Goal: Information Seeking & Learning: Check status

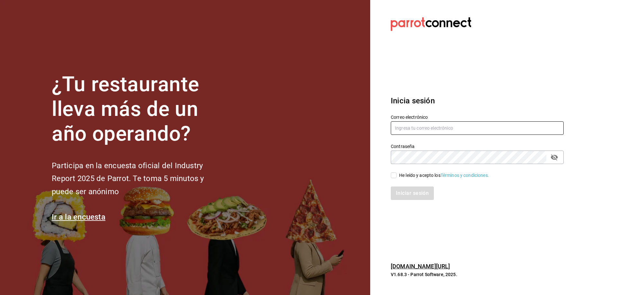
type input "[EMAIL_ADDRESS][DOMAIN_NAME]"
click at [398, 176] on span "He leído y acepto los Términos y condiciones." at bounding box center [443, 175] width 93 height 7
click at [397, 176] on input "He leído y acepto los Términos y condiciones." at bounding box center [394, 176] width 6 height 6
checkbox input "true"
click at [398, 192] on button "Iniciar sesión" at bounding box center [413, 194] width 44 height 14
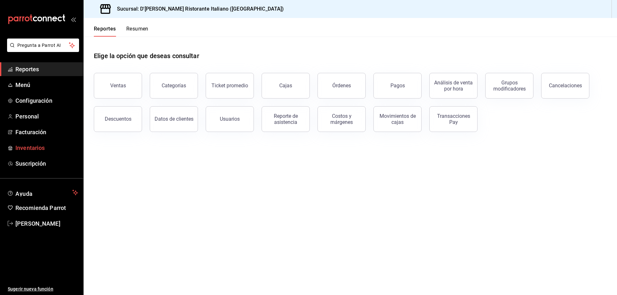
click at [38, 147] on span "Inventarios" at bounding box center [46, 148] width 63 height 9
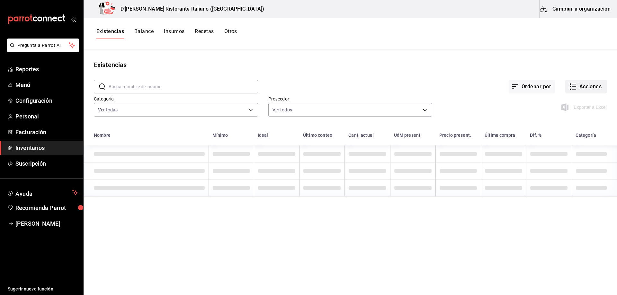
click at [572, 86] on icon "button" at bounding box center [573, 87] width 8 height 8
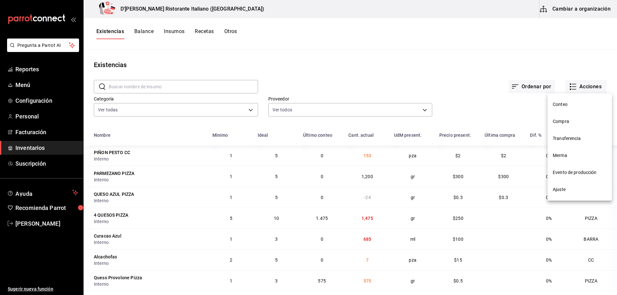
click at [564, 121] on span "Compra" at bounding box center [580, 121] width 54 height 7
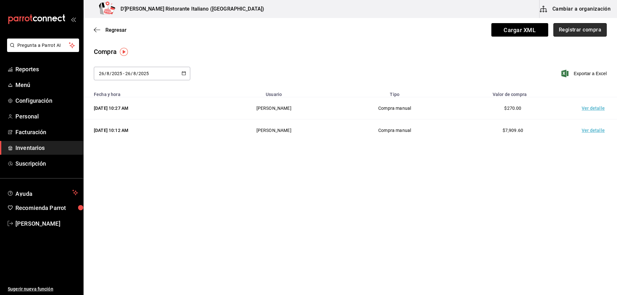
click at [564, 30] on button "Registrar compra" at bounding box center [580, 30] width 53 height 14
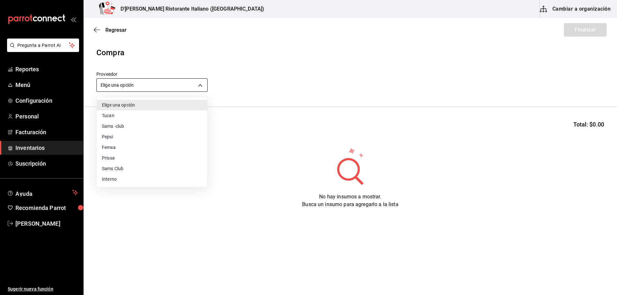
click at [203, 87] on body "Pregunta a Parrot AI Reportes Menú Configuración Personal Facturación Inventari…" at bounding box center [308, 129] width 617 height 259
click at [114, 179] on li "Interno" at bounding box center [152, 179] width 111 height 11
type input "c6a919a6-4d7b-41a0-912d-64ff516ea06c"
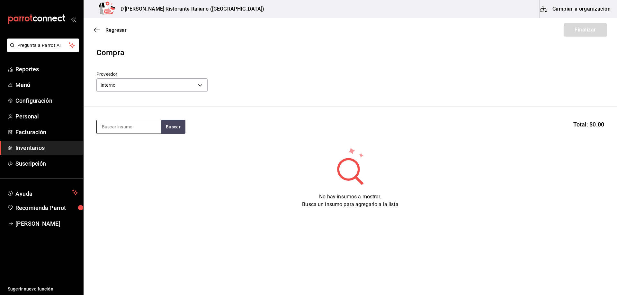
click at [157, 128] on input at bounding box center [129, 127] width 64 height 14
type input "almeja"
click at [177, 125] on button "Buscar" at bounding box center [173, 127] width 24 height 14
click at [135, 149] on div "VONGOLE ([PERSON_NAME])" at bounding box center [129, 149] width 54 height 15
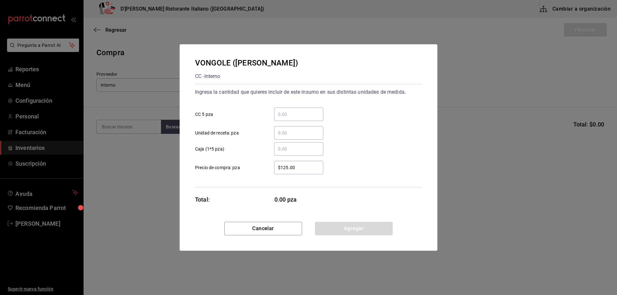
click at [280, 112] on input "​ CC 5 pza" at bounding box center [298, 115] width 49 height 8
type input "."
click at [289, 113] on input "4" at bounding box center [298, 115] width 49 height 8
type input "0.8"
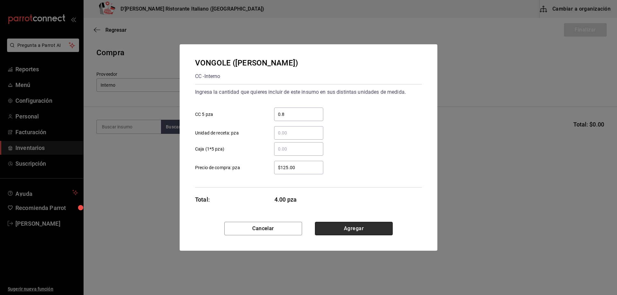
click at [343, 230] on button "Agregar" at bounding box center [354, 229] width 78 height 14
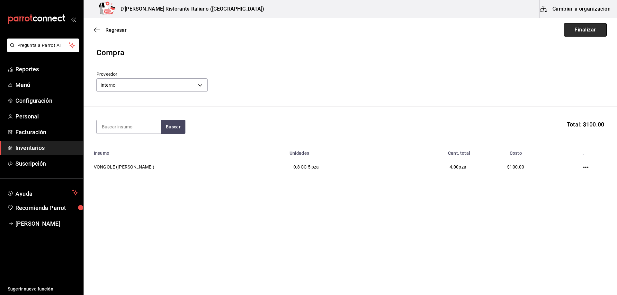
click at [584, 30] on button "Finalizar" at bounding box center [585, 30] width 43 height 14
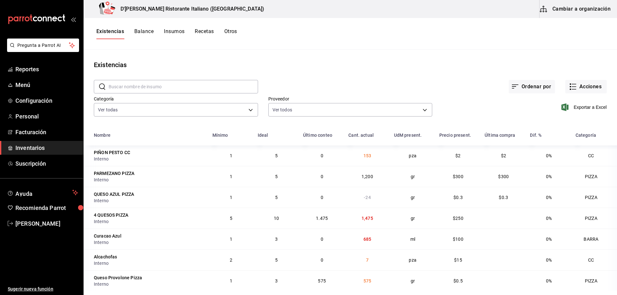
click at [200, 82] on input "text" at bounding box center [183, 86] width 149 height 13
type input "piñon"
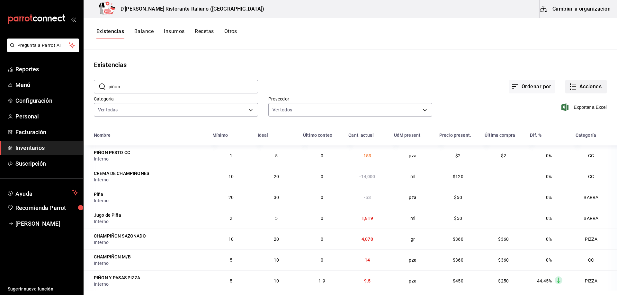
click at [569, 86] on icon "button" at bounding box center [573, 87] width 8 height 8
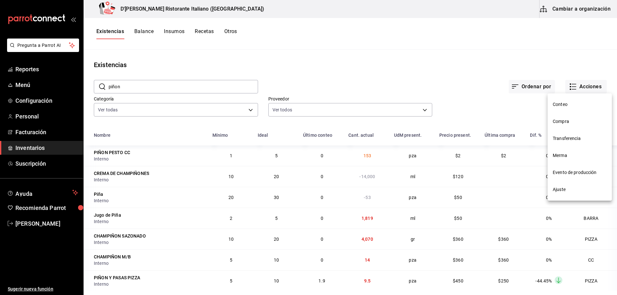
click at [557, 193] on span "Ajuste" at bounding box center [580, 189] width 54 height 7
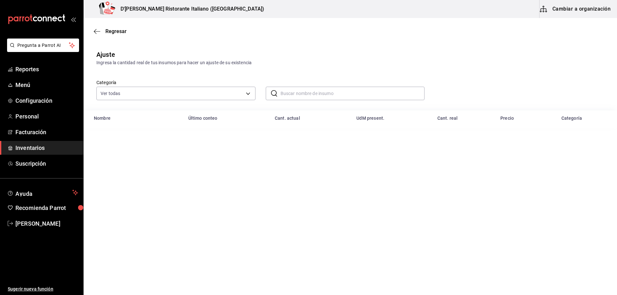
click at [305, 87] on input "text" at bounding box center [353, 93] width 144 height 13
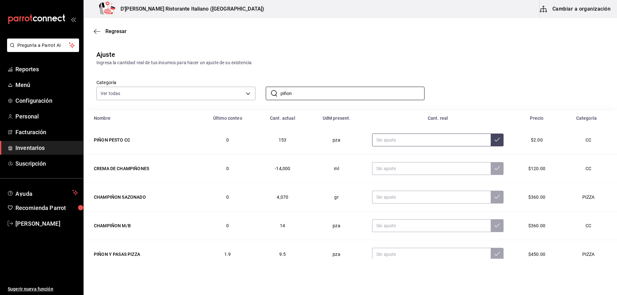
type input "piñon"
click at [393, 140] on input "text" at bounding box center [431, 140] width 119 height 13
type input "6.00"
click at [495, 140] on icon at bounding box center [497, 139] width 5 height 5
click at [35, 116] on span "Personal" at bounding box center [46, 116] width 63 height 9
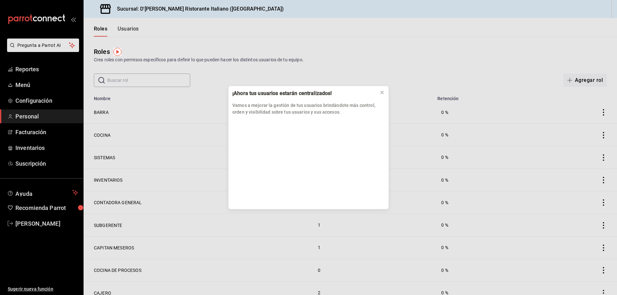
click at [34, 70] on div "¡Ahora tus usuarios estarán centralizados! Vamos a mejorar la gestión de tus us…" at bounding box center [308, 147] width 617 height 295
click at [380, 93] on icon at bounding box center [382, 92] width 5 height 5
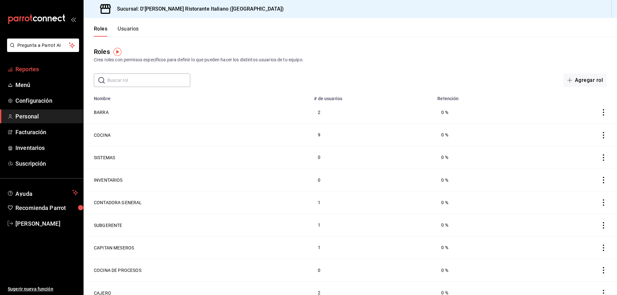
click at [25, 70] on span "Reportes" at bounding box center [46, 69] width 63 height 9
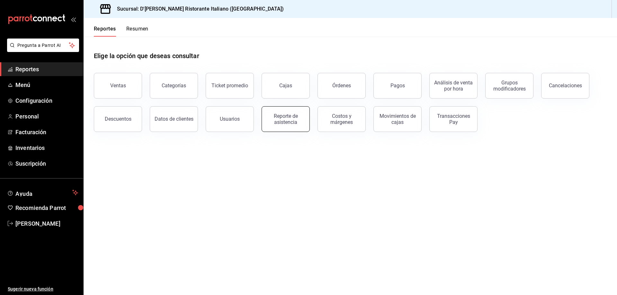
click at [299, 123] on div "Reporte de asistencia" at bounding box center [286, 119] width 40 height 12
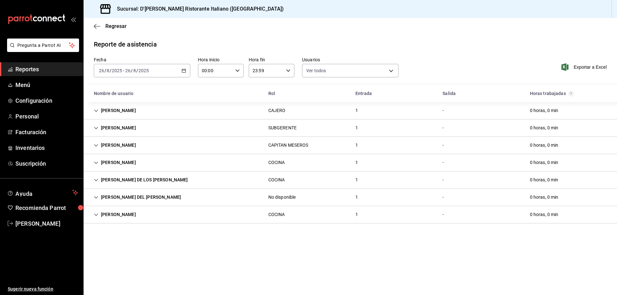
click at [97, 197] on icon "Cell" at bounding box center [96, 197] width 4 height 2
click at [97, 197] on icon "Cell" at bounding box center [96, 197] width 5 height 5
click at [95, 215] on icon "Cell" at bounding box center [96, 215] width 5 height 5
click at [95, 215] on icon "Cell" at bounding box center [96, 215] width 4 height 2
click at [105, 24] on span "Regresar" at bounding box center [110, 26] width 33 height 6
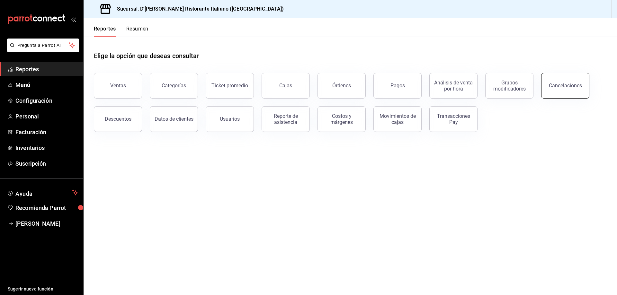
click at [562, 89] on button "Cancelaciones" at bounding box center [565, 86] width 48 height 26
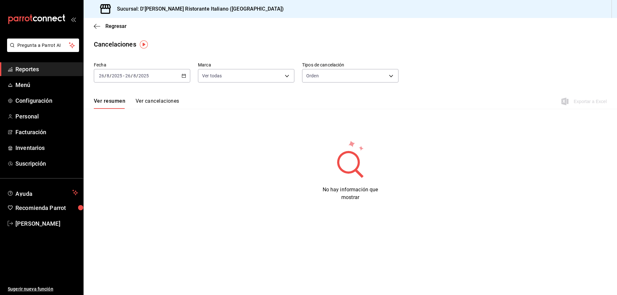
click at [167, 101] on button "Ver cancelaciones" at bounding box center [158, 103] width 44 height 11
click at [113, 26] on span "Regresar" at bounding box center [115, 26] width 21 height 6
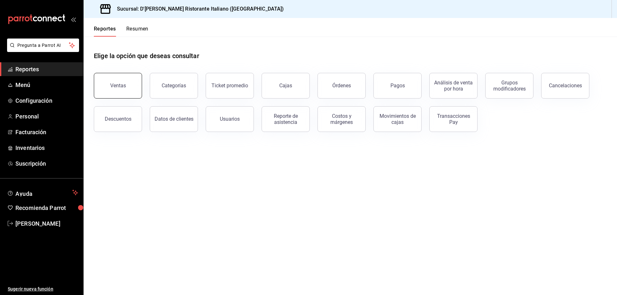
click at [114, 91] on button "Ventas" at bounding box center [118, 86] width 48 height 26
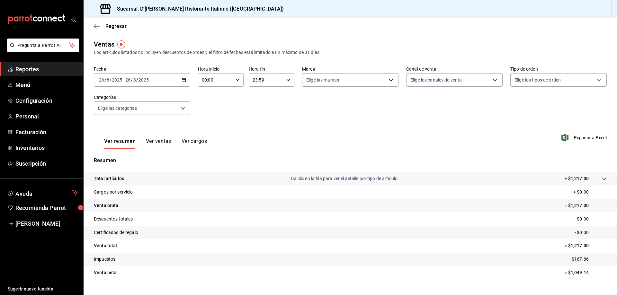
click at [163, 141] on button "Ver ventas" at bounding box center [158, 143] width 25 height 11
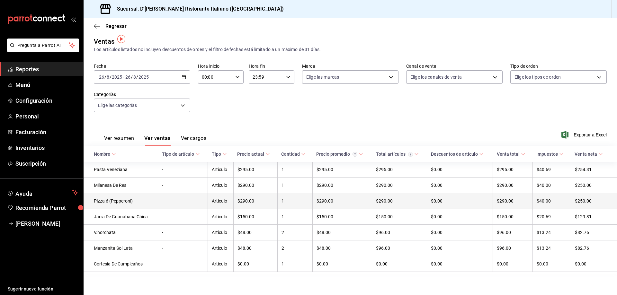
scroll to position [5, 0]
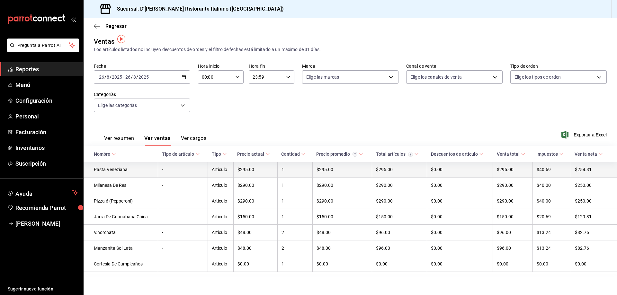
click at [119, 168] on td "Pasta Veneziana" at bounding box center [121, 170] width 75 height 16
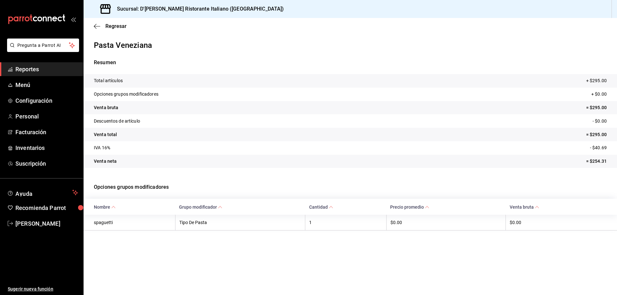
click at [112, 224] on th "spaguetti" at bounding box center [130, 223] width 92 height 16
click at [106, 26] on span "Regresar" at bounding box center [115, 26] width 21 height 6
click at [95, 26] on icon "button" at bounding box center [97, 26] width 6 height 6
click at [116, 26] on span "Regresar" at bounding box center [115, 26] width 21 height 6
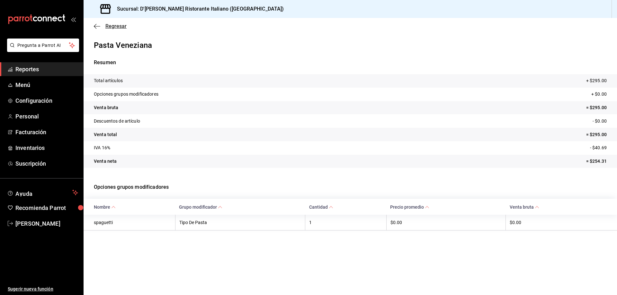
click at [116, 26] on span "Regresar" at bounding box center [115, 26] width 21 height 6
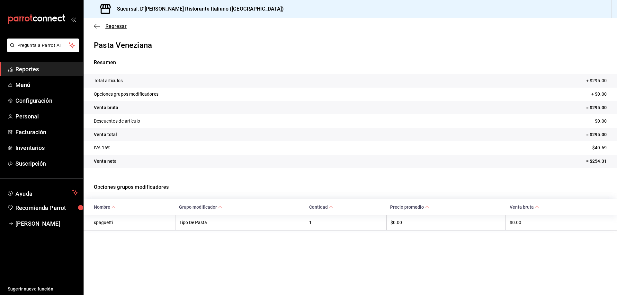
click at [116, 26] on span "Regresar" at bounding box center [115, 26] width 21 height 6
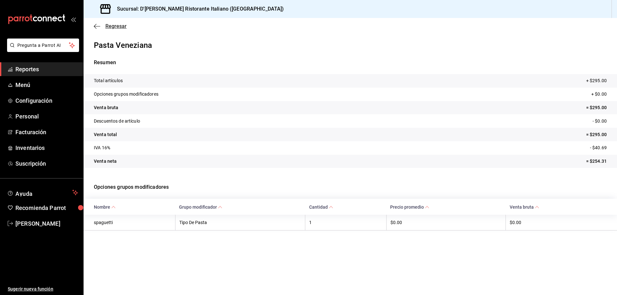
click at [116, 26] on span "Regresar" at bounding box center [115, 26] width 21 height 6
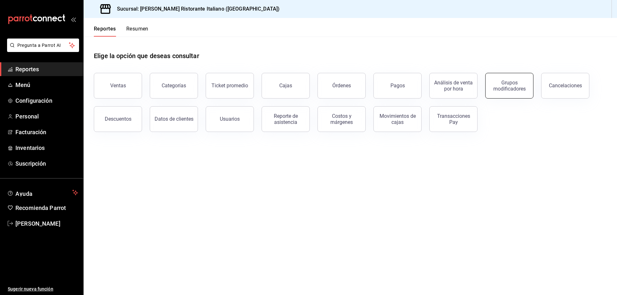
click at [514, 82] on div "Grupos modificadores" at bounding box center [510, 86] width 40 height 12
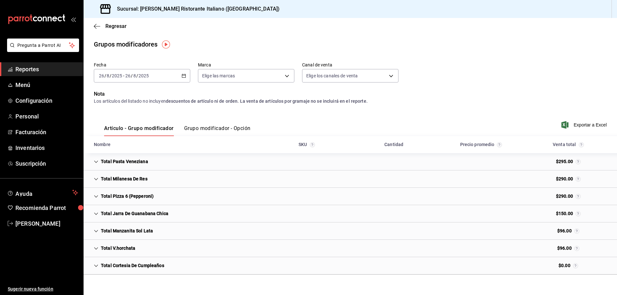
click at [203, 127] on button "Grupo modificador - Opción" at bounding box center [217, 130] width 67 height 11
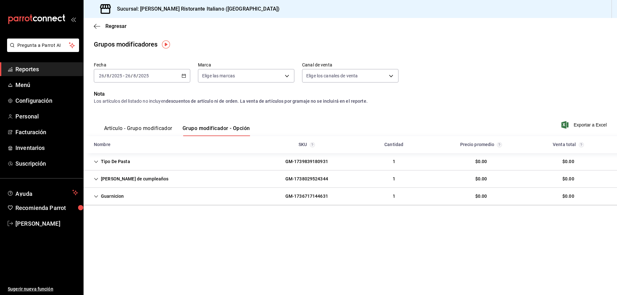
click at [124, 161] on div "Tipo De Pasta" at bounding box center [112, 162] width 47 height 12
click at [306, 160] on div "GM-1739839180931" at bounding box center [306, 162] width 53 height 12
click at [152, 130] on button "Artículo - Grupo modificador" at bounding box center [138, 130] width 68 height 11
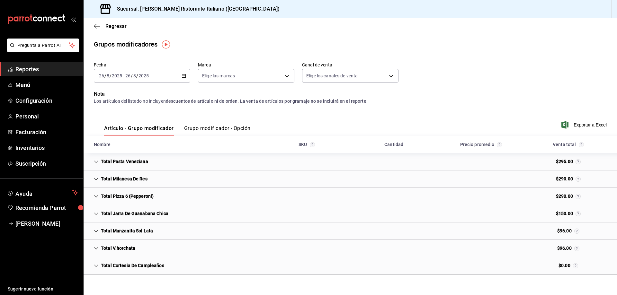
click at [96, 163] on icon "Cell" at bounding box center [96, 162] width 5 height 5
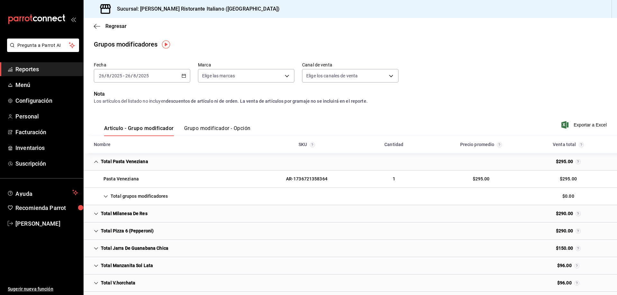
click at [126, 178] on div "Pasta Veneziana" at bounding box center [116, 179] width 55 height 12
click at [312, 178] on div "AR-1736721358364" at bounding box center [307, 179] width 52 height 12
click at [312, 177] on div "AR-1736721358364" at bounding box center [307, 179] width 52 height 12
click at [362, 178] on div "Pasta Veneziana AR-1736721358364 1 $295.00 $295.00" at bounding box center [351, 179] width 534 height 17
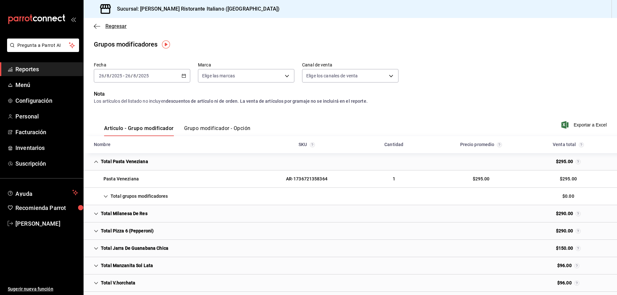
click at [112, 27] on span "Regresar" at bounding box center [115, 26] width 21 height 6
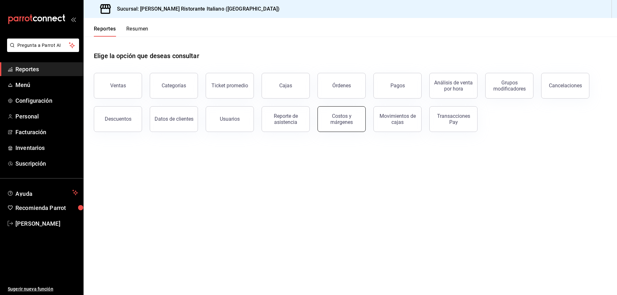
click at [347, 118] on div "Costos y márgenes" at bounding box center [342, 119] width 40 height 12
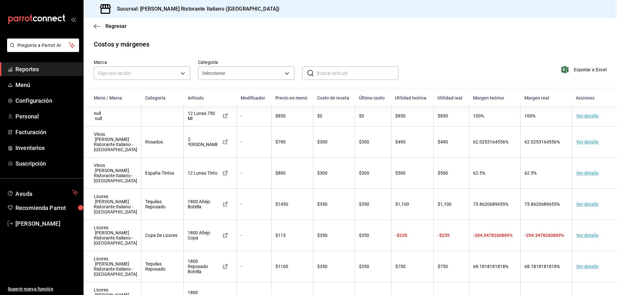
click at [581, 176] on td "Ver detalle" at bounding box center [594, 173] width 45 height 31
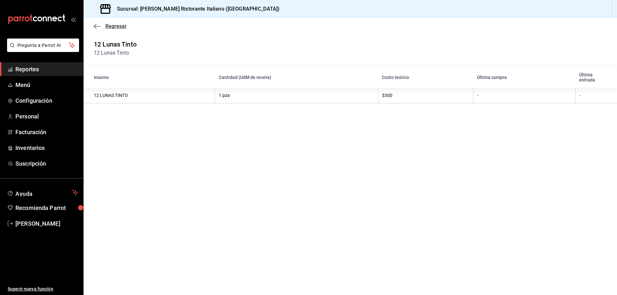
click at [110, 26] on span "Regresar" at bounding box center [115, 26] width 21 height 6
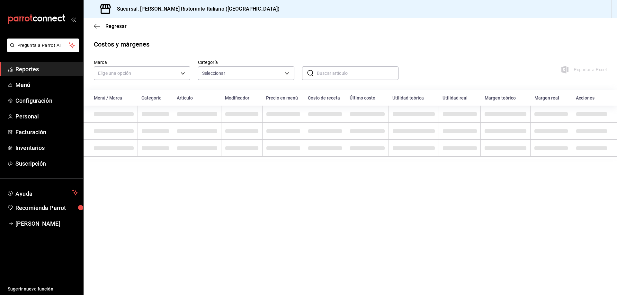
click at [110, 26] on span "Regresar" at bounding box center [115, 26] width 21 height 6
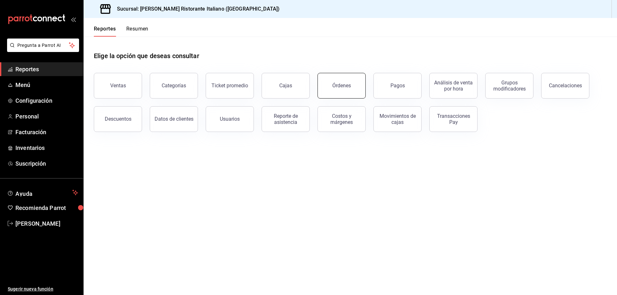
click at [345, 86] on div "Órdenes" at bounding box center [341, 86] width 19 height 6
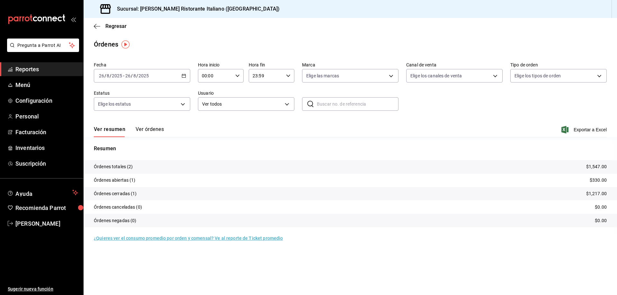
click at [149, 131] on button "Ver órdenes" at bounding box center [150, 131] width 28 height 11
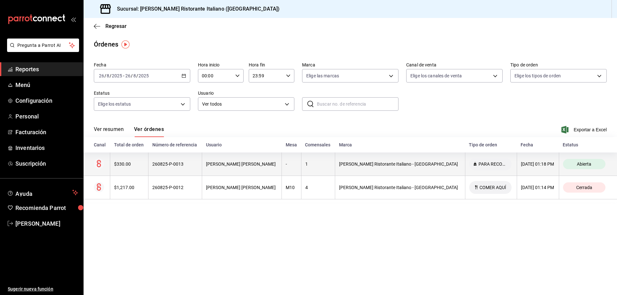
click at [131, 164] on div "$330.00" at bounding box center [129, 164] width 30 height 5
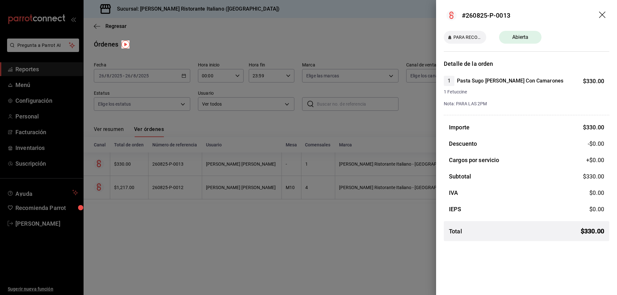
click at [604, 14] on icon "drag" at bounding box center [603, 16] width 8 height 8
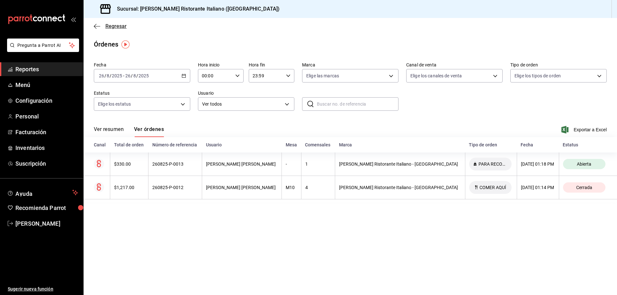
click at [118, 25] on span "Regresar" at bounding box center [115, 26] width 21 height 6
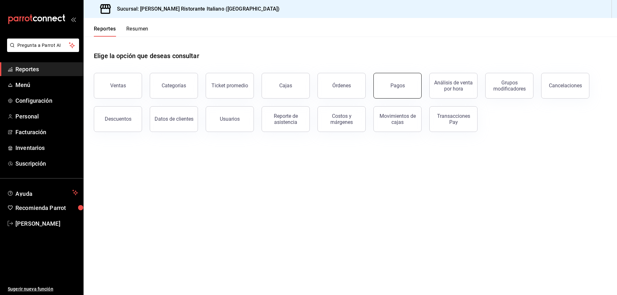
click at [393, 81] on button "Pagos" at bounding box center [398, 86] width 48 height 26
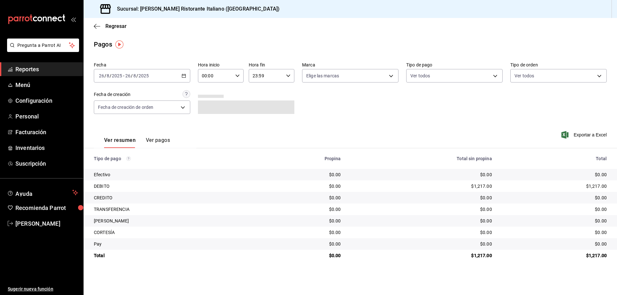
click at [154, 140] on button "Ver pagos" at bounding box center [158, 142] width 24 height 11
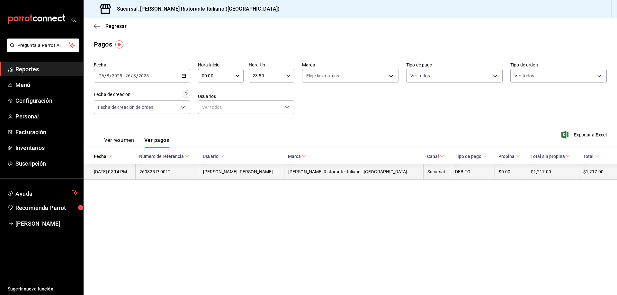
click at [126, 171] on div "26/08/2025 02:14 PM" at bounding box center [113, 171] width 38 height 5
click at [185, 168] on th "260825-P-0012" at bounding box center [166, 172] width 63 height 16
click at [262, 171] on div "[PERSON_NAME]" at bounding box center [241, 171] width 77 height 5
click at [346, 171] on div "D'Avellino Ristorante Italiano - Chiapas" at bounding box center [353, 171] width 131 height 5
click at [348, 168] on th "D'Avellino Ristorante Italiano - Chiapas" at bounding box center [353, 172] width 139 height 16
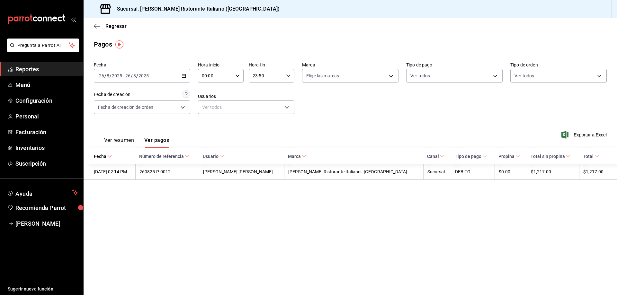
click at [376, 152] on th "Marca" at bounding box center [353, 157] width 139 height 16
click at [495, 75] on body "Pregunta a Parrot AI Reportes Menú Configuración Personal Facturación Inventari…" at bounding box center [308, 147] width 617 height 295
click at [495, 75] on div at bounding box center [308, 147] width 617 height 295
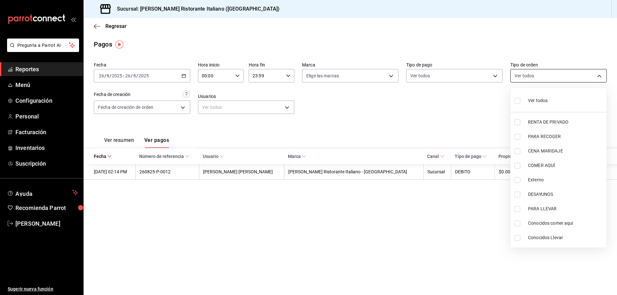
click at [542, 74] on body "Pregunta a Parrot AI Reportes Menú Configuración Personal Facturación Inventari…" at bounding box center [308, 147] width 617 height 295
click at [542, 74] on div at bounding box center [308, 147] width 617 height 295
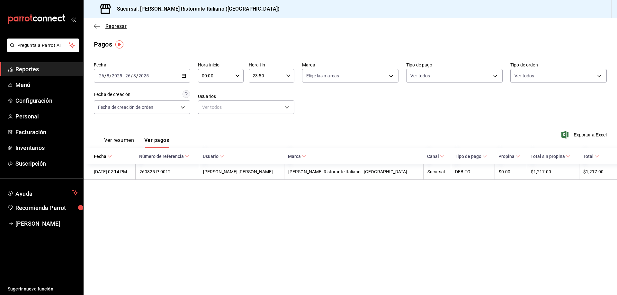
click at [109, 26] on span "Regresar" at bounding box center [115, 26] width 21 height 6
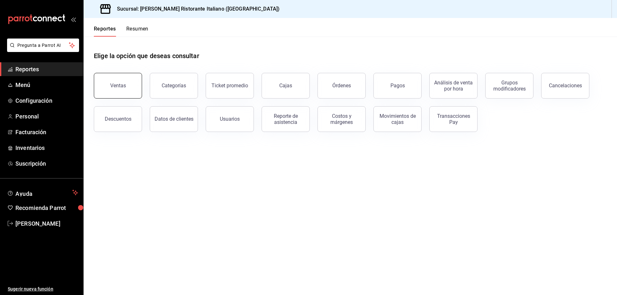
click at [116, 85] on div "Ventas" at bounding box center [118, 86] width 16 height 6
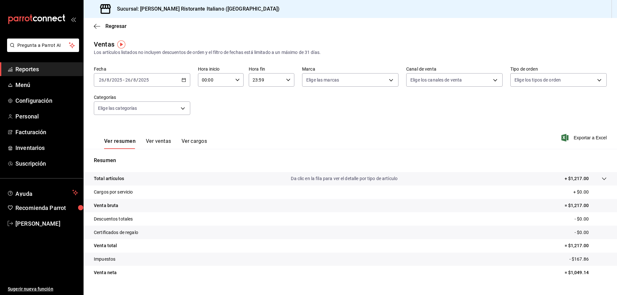
click at [159, 141] on button "Ver ventas" at bounding box center [158, 143] width 25 height 11
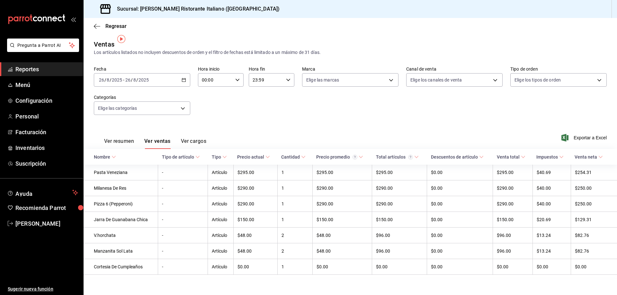
scroll to position [5, 0]
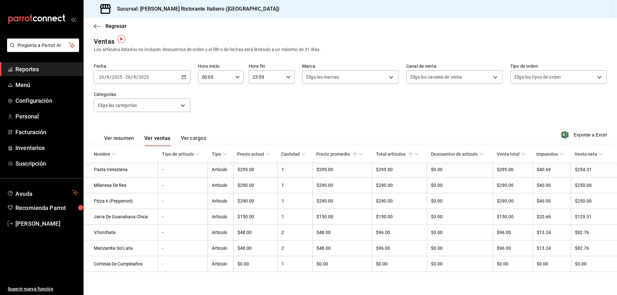
click at [185, 137] on button "Ver cargos" at bounding box center [194, 140] width 26 height 11
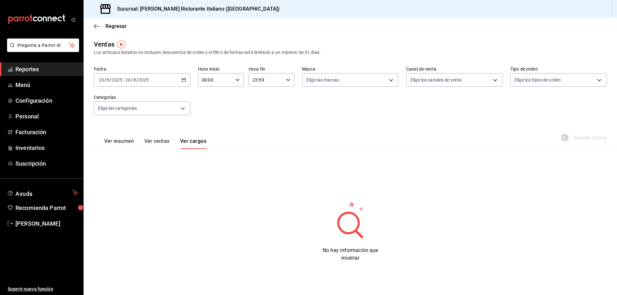
click at [113, 139] on button "Ver resumen" at bounding box center [119, 143] width 30 height 11
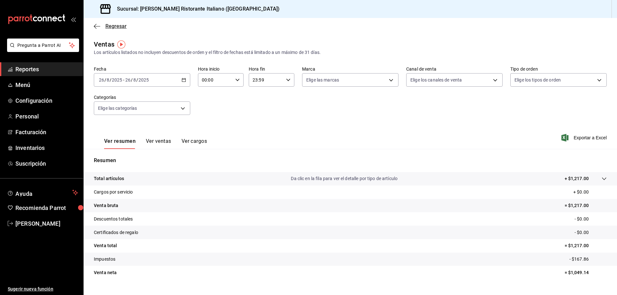
click at [117, 28] on span "Regresar" at bounding box center [115, 26] width 21 height 6
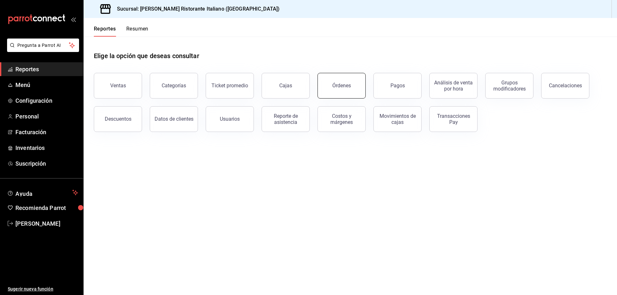
click at [345, 83] on div "Órdenes" at bounding box center [341, 86] width 19 height 6
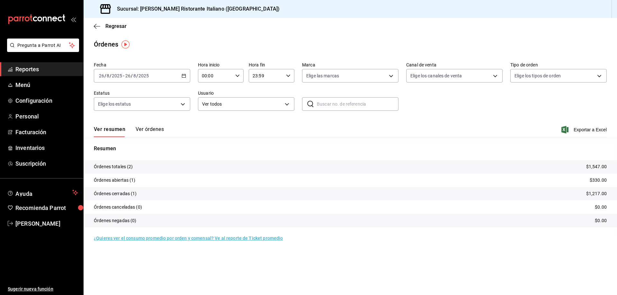
click at [185, 75] on icon "button" at bounding box center [184, 76] width 5 height 5
click at [128, 169] on span "Rango de fechas" at bounding box center [124, 167] width 50 height 7
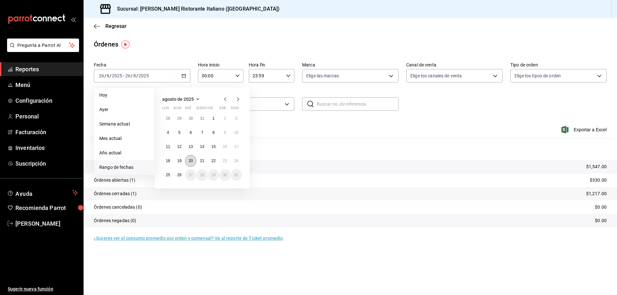
click at [191, 161] on abbr "20" at bounding box center [191, 161] width 4 height 5
click at [167, 174] on abbr "25" at bounding box center [168, 175] width 4 height 5
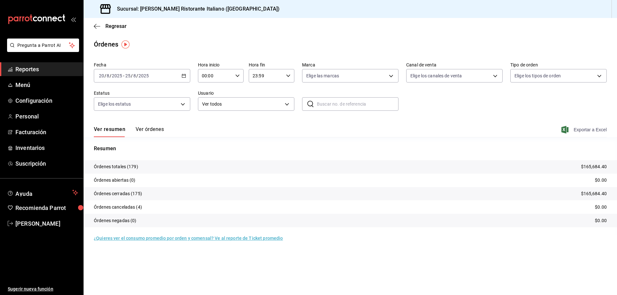
click at [582, 131] on span "Exportar a Excel" at bounding box center [585, 130] width 44 height 8
click at [114, 25] on span "Regresar" at bounding box center [115, 26] width 21 height 6
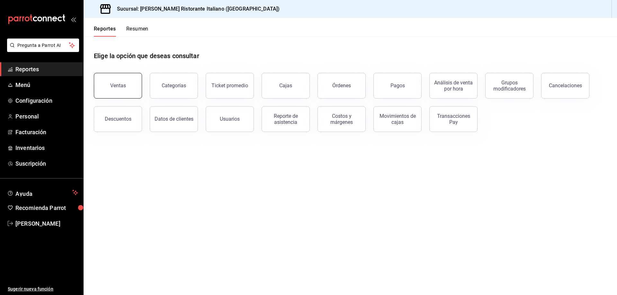
click at [113, 88] on div "Ventas" at bounding box center [118, 86] width 16 height 6
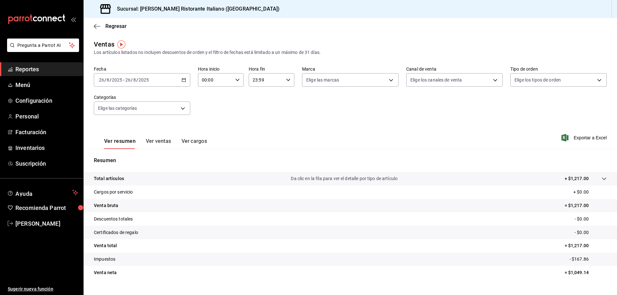
click at [184, 78] on icon "button" at bounding box center [184, 80] width 5 height 5
click at [132, 158] on span "Rango de fechas" at bounding box center [124, 157] width 50 height 7
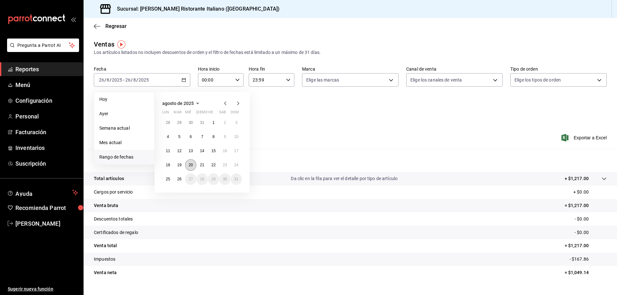
click at [192, 162] on button "20" at bounding box center [190, 165] width 11 height 12
click at [163, 179] on button "25" at bounding box center [167, 180] width 11 height 12
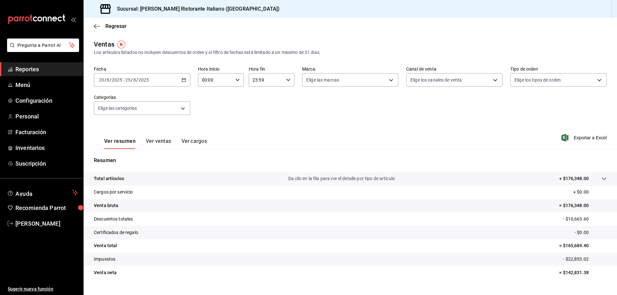
click at [159, 142] on button "Ver ventas" at bounding box center [158, 143] width 25 height 11
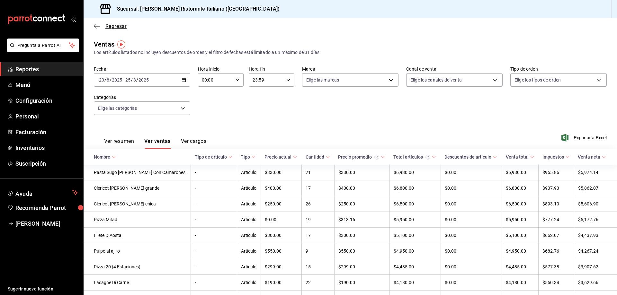
click at [115, 28] on span "Regresar" at bounding box center [115, 26] width 21 height 6
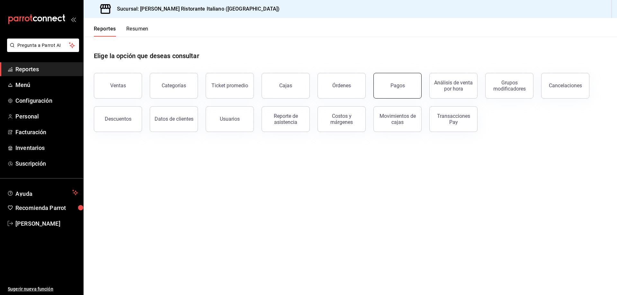
click at [389, 83] on button "Pagos" at bounding box center [398, 86] width 48 height 26
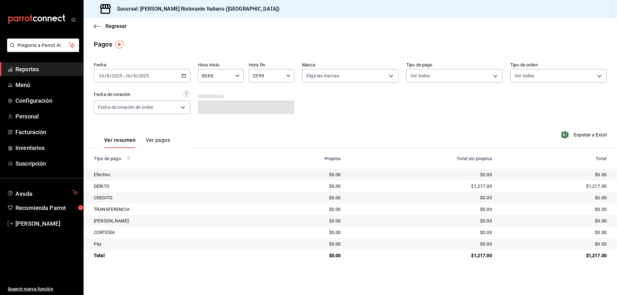
click at [185, 76] on \(Stroke\) "button" at bounding box center [184, 76] width 4 height 4
click at [121, 166] on span "Rango de fechas" at bounding box center [124, 167] width 50 height 7
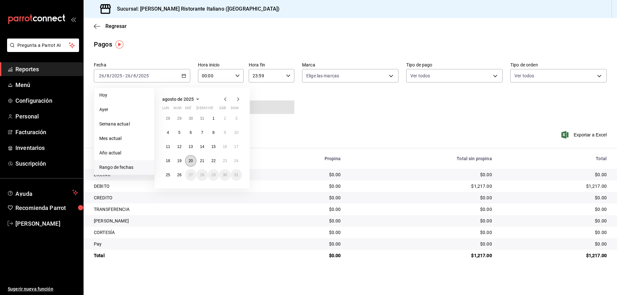
click at [193, 160] on abbr "20" at bounding box center [191, 161] width 4 height 5
click at [165, 175] on button "25" at bounding box center [167, 175] width 11 height 12
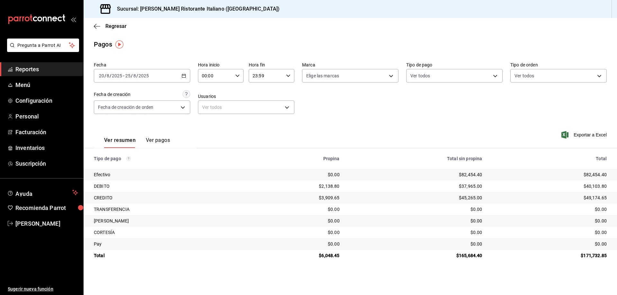
click at [164, 141] on button "Ver pagos" at bounding box center [158, 142] width 24 height 11
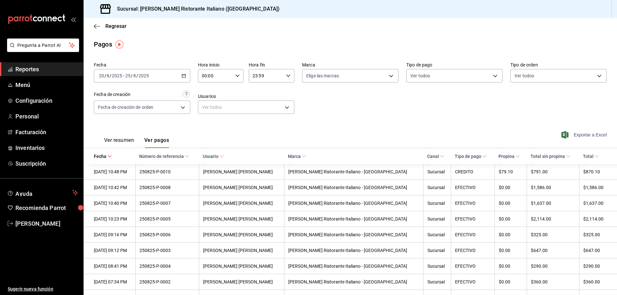
click at [579, 135] on span "Exportar a Excel" at bounding box center [585, 135] width 44 height 8
click at [115, 24] on span "Regresar" at bounding box center [115, 26] width 21 height 6
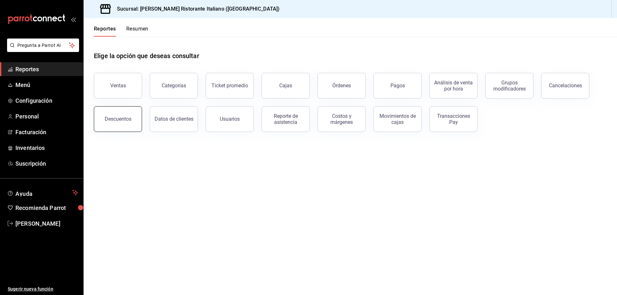
click at [108, 123] on button "Descuentos" at bounding box center [118, 119] width 48 height 26
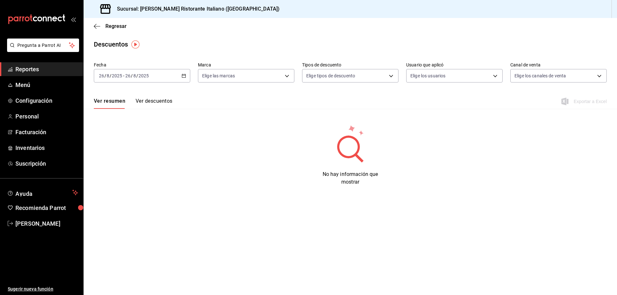
click at [185, 75] on \(Stroke\) "button" at bounding box center [184, 76] width 4 height 4
click at [122, 168] on span "Rango de fechas" at bounding box center [124, 167] width 50 height 7
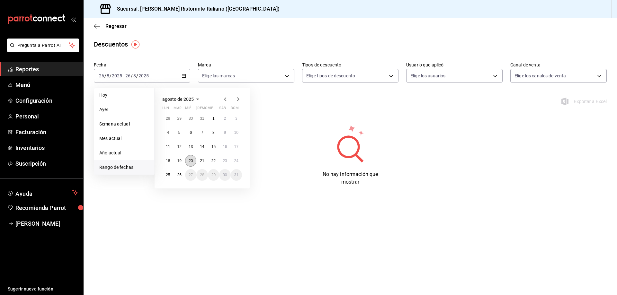
click at [193, 159] on button "20" at bounding box center [190, 161] width 11 height 12
click at [168, 175] on abbr "25" at bounding box center [168, 175] width 4 height 5
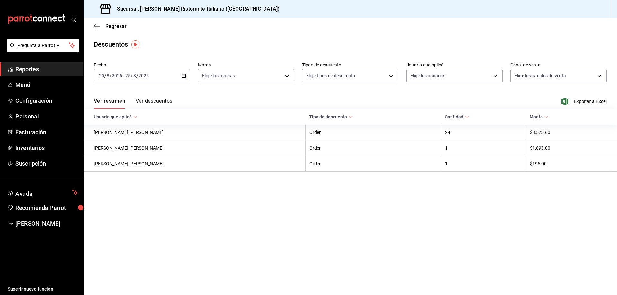
click at [158, 102] on button "Ver descuentos" at bounding box center [154, 103] width 37 height 11
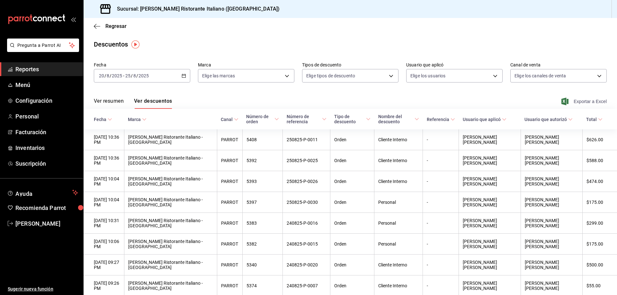
click at [562, 100] on icon "button" at bounding box center [565, 102] width 7 height 8
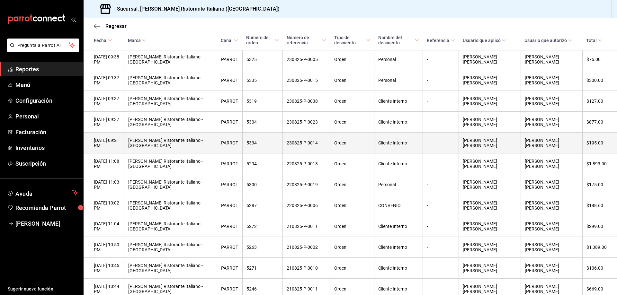
scroll to position [354, 0]
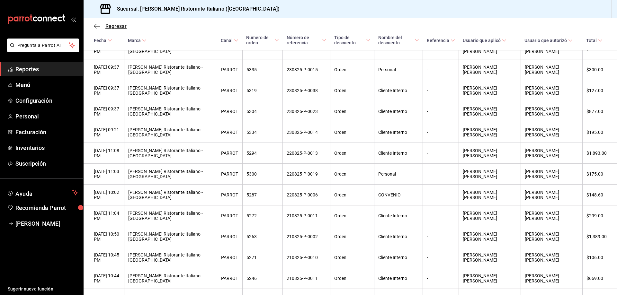
click at [111, 28] on span "Regresar" at bounding box center [115, 26] width 21 height 6
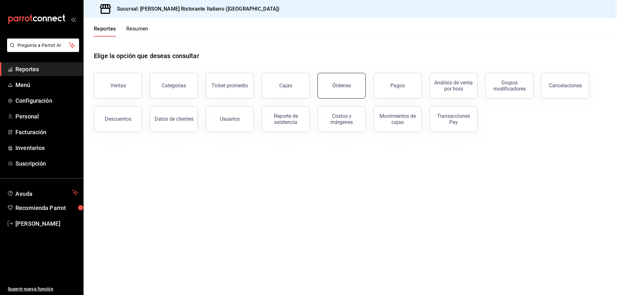
click at [351, 87] on button "Órdenes" at bounding box center [342, 86] width 48 height 26
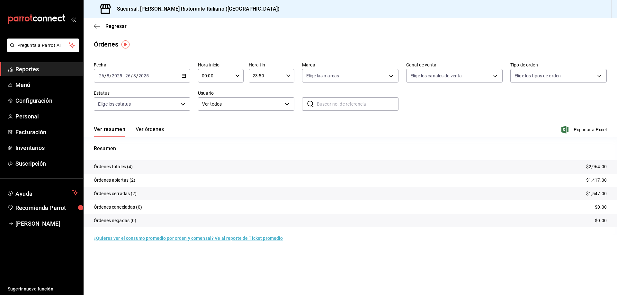
click at [184, 75] on icon "button" at bounding box center [184, 76] width 5 height 5
click at [124, 166] on span "Rango de fechas" at bounding box center [124, 167] width 50 height 7
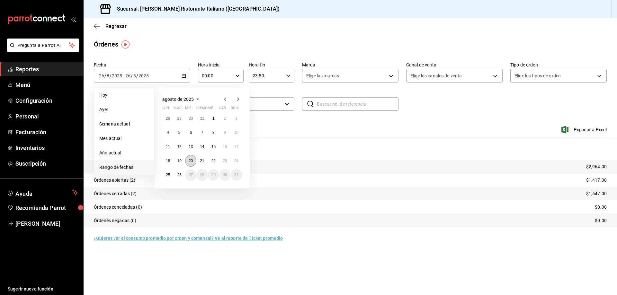
click at [191, 158] on button "20" at bounding box center [190, 161] width 11 height 12
click at [168, 175] on abbr "25" at bounding box center [168, 175] width 4 height 5
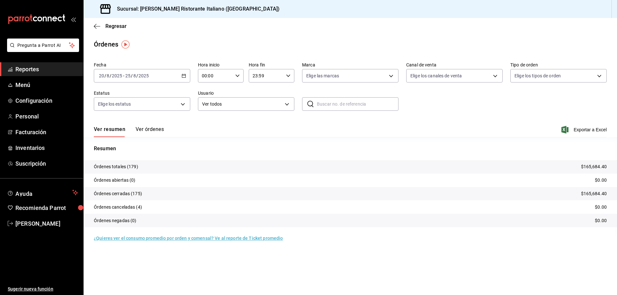
click at [154, 130] on button "Ver órdenes" at bounding box center [150, 131] width 28 height 11
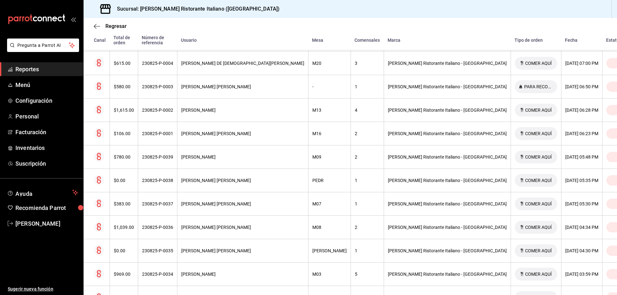
scroll to position [2090, 0]
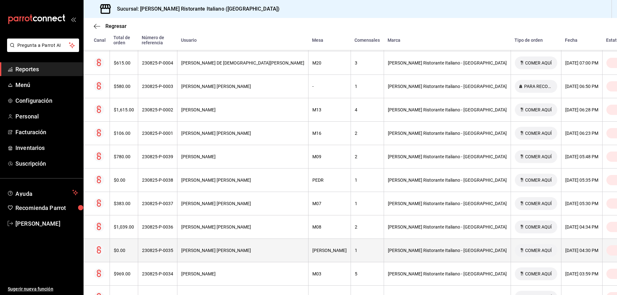
click at [248, 248] on div "[PERSON_NAME]" at bounding box center [242, 250] width 123 height 5
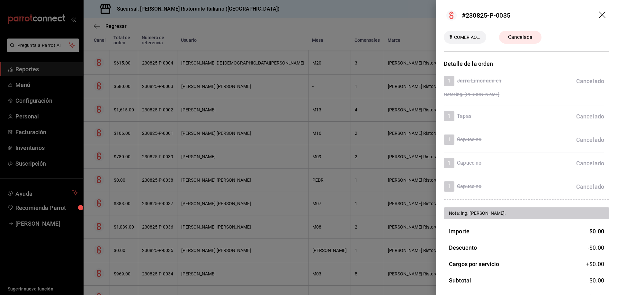
click at [599, 13] on icon "drag" at bounding box center [603, 16] width 8 height 8
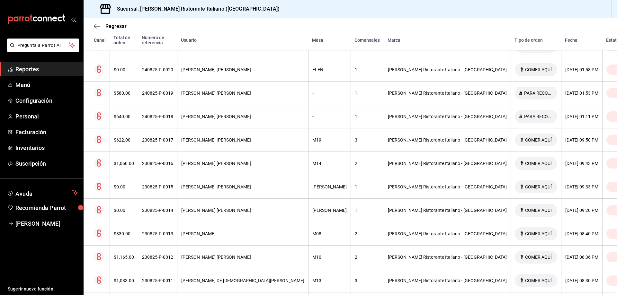
scroll to position [1704, 0]
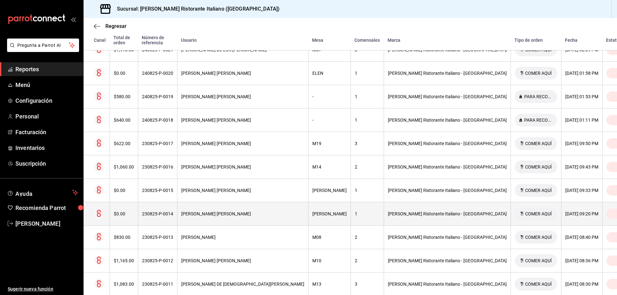
click at [173, 212] on div "230825-P-0014" at bounding box center [157, 214] width 31 height 5
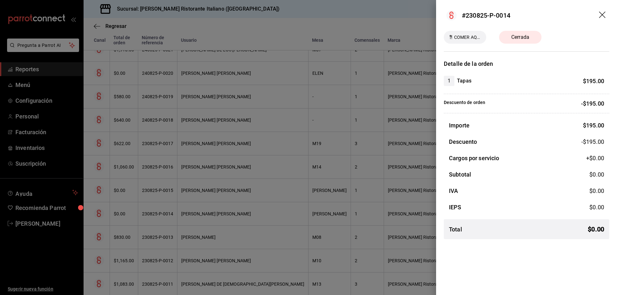
click at [603, 17] on icon "drag" at bounding box center [603, 16] width 8 height 8
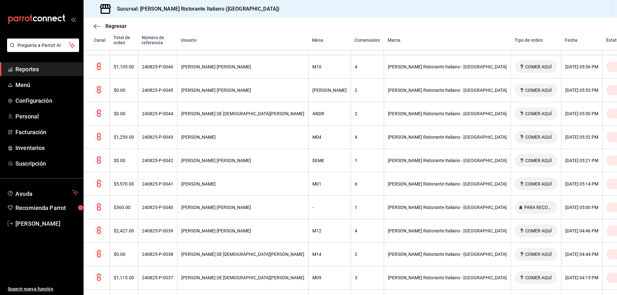
scroll to position [1093, 0]
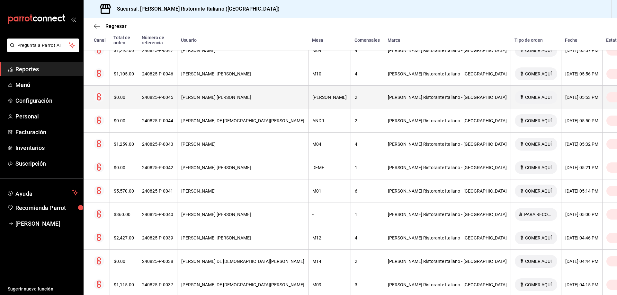
click at [221, 95] on div "[PERSON_NAME]" at bounding box center [242, 97] width 123 height 5
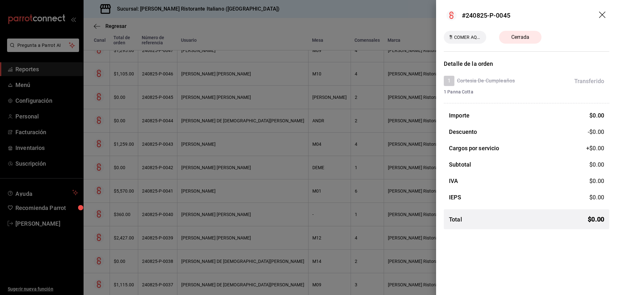
click at [602, 14] on icon "drag" at bounding box center [602, 15] width 6 height 6
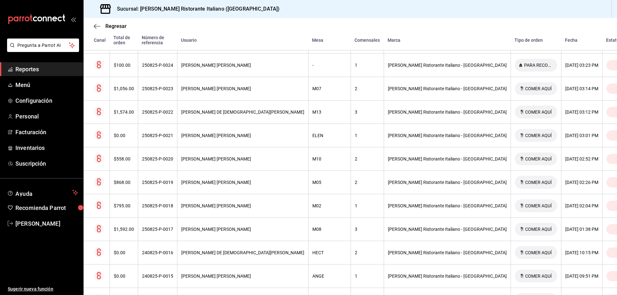
scroll to position [514, 0]
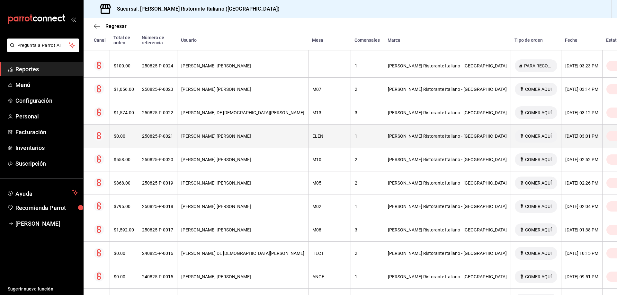
click at [237, 134] on div "JUAN PEREZ PEREZ" at bounding box center [242, 136] width 123 height 5
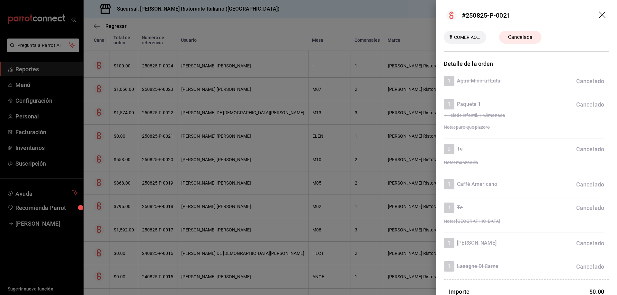
click at [599, 14] on icon "drag" at bounding box center [603, 16] width 8 height 8
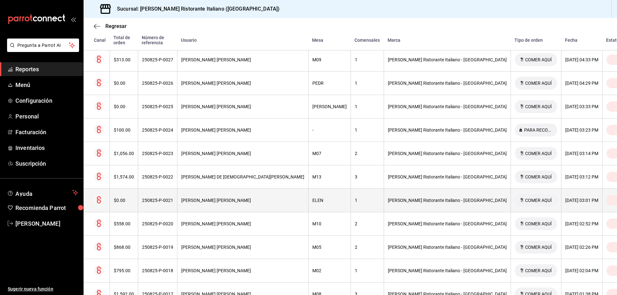
scroll to position [418, 0]
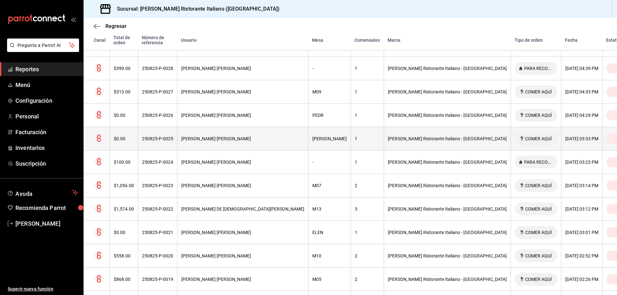
click at [222, 136] on div "[PERSON_NAME]" at bounding box center [242, 138] width 123 height 5
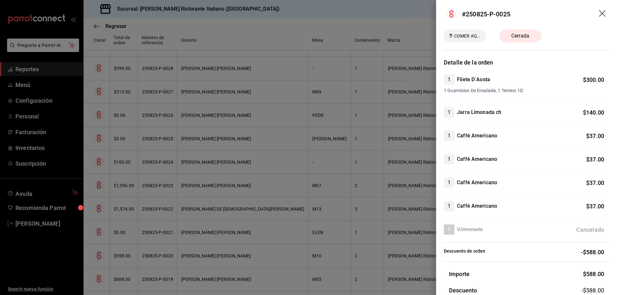
scroll to position [0, 0]
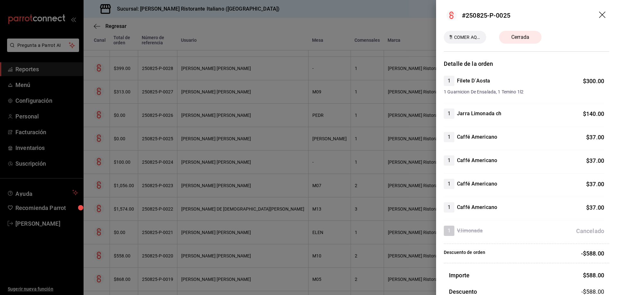
click at [599, 15] on icon "drag" at bounding box center [602, 15] width 6 height 6
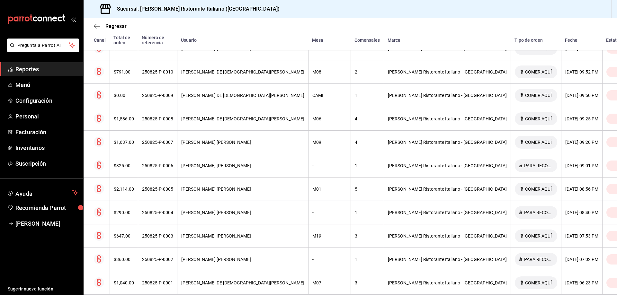
scroll to position [129, 0]
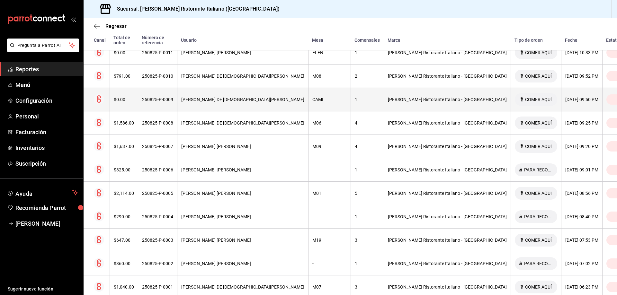
click at [171, 97] on div "250825-P-0009" at bounding box center [157, 99] width 31 height 5
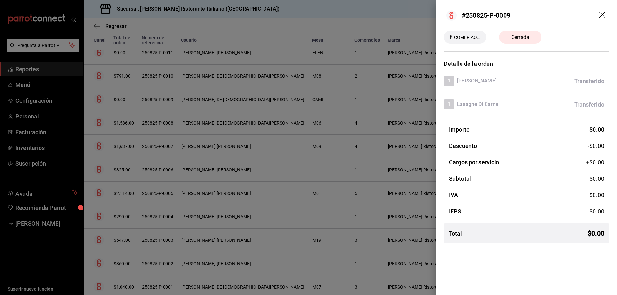
click at [171, 92] on div at bounding box center [308, 147] width 617 height 295
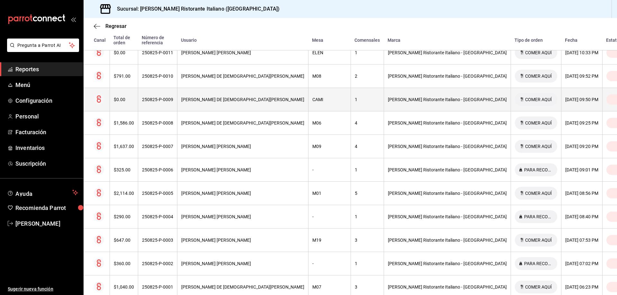
scroll to position [96, 0]
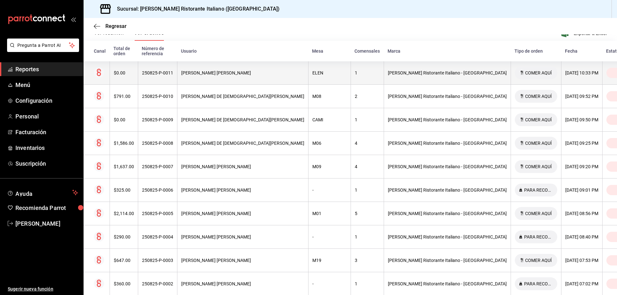
click at [170, 70] on div "250825-P-0011" at bounding box center [157, 72] width 31 height 5
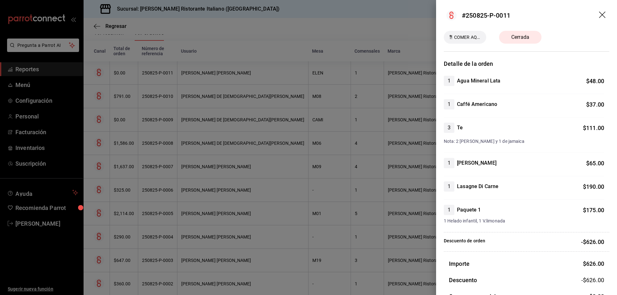
click at [599, 13] on icon "drag" at bounding box center [603, 16] width 8 height 8
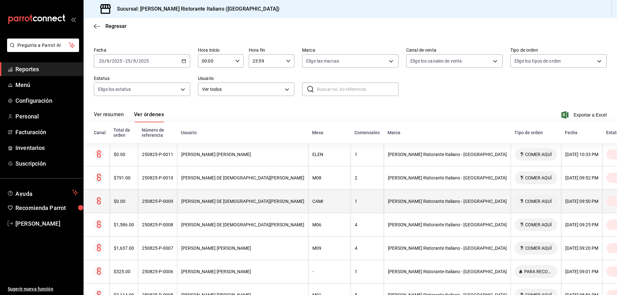
scroll to position [0, 0]
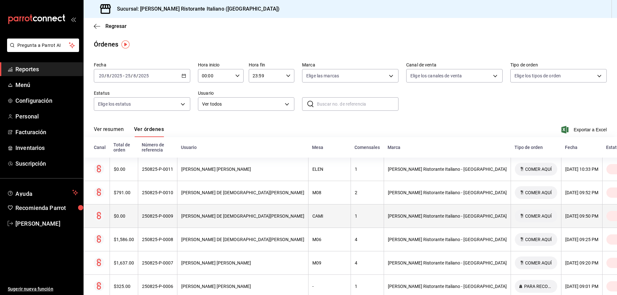
click at [259, 214] on div "ANDRES DE JESUS PALOMEQUE SANCHEZ" at bounding box center [242, 216] width 123 height 5
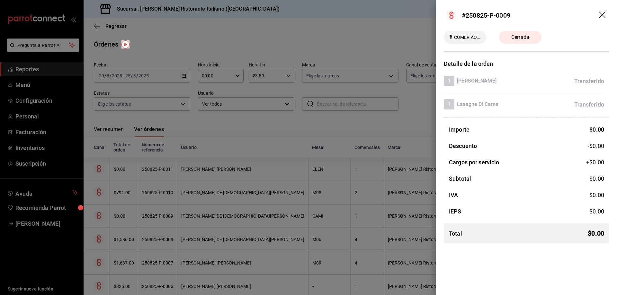
click at [605, 12] on icon "drag" at bounding box center [603, 16] width 8 height 8
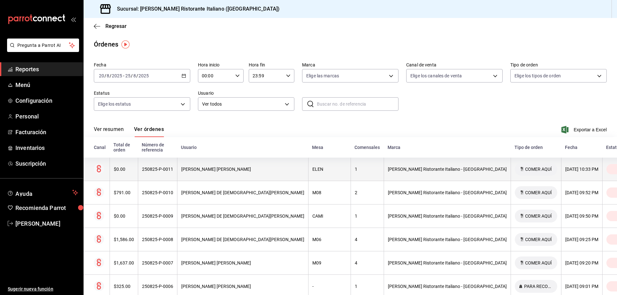
click at [228, 167] on div "[PERSON_NAME]" at bounding box center [242, 169] width 123 height 5
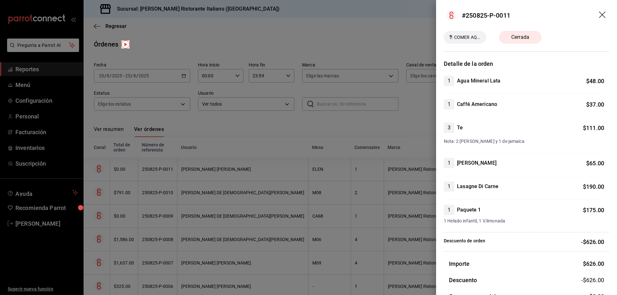
click at [600, 13] on icon "drag" at bounding box center [603, 16] width 8 height 8
